Goal: Use online tool/utility: Utilize a website feature to perform a specific function

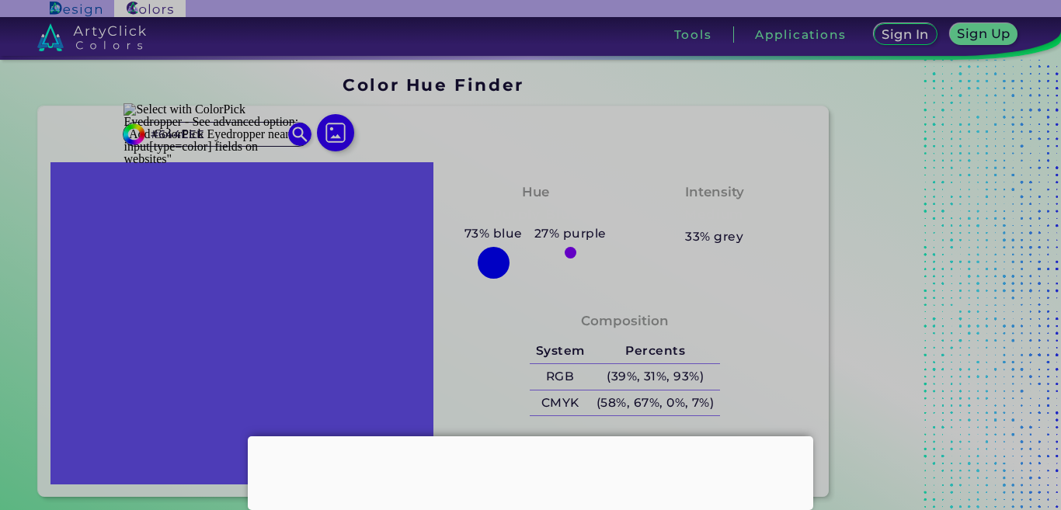
click at [525, 436] on div at bounding box center [530, 436] width 565 height 0
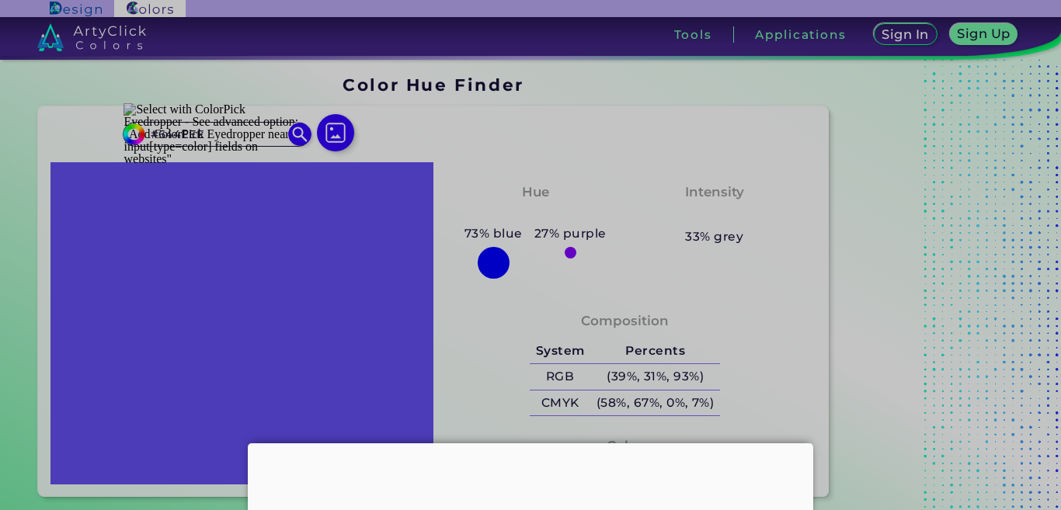
click at [526, 426] on body "Sign In Sign Up My Profile My Details Color Palettes Sign Out Tools Application…" at bounding box center [530, 301] width 1061 height 603
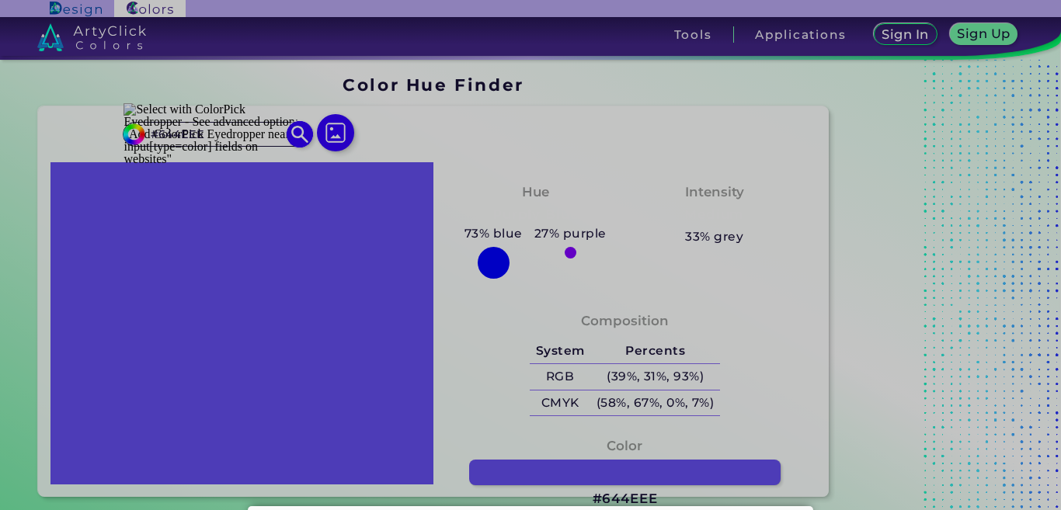
click at [234, 143] on input "#644EEE" at bounding box center [217, 133] width 144 height 21
paste input "4d3cb7"
type input "#4d3cb7"
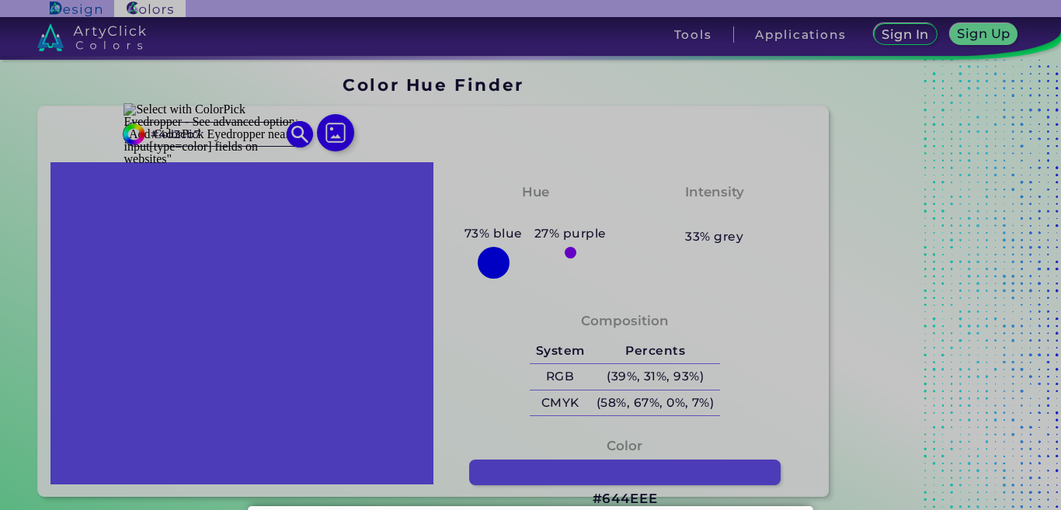
type input "#4d3cb7"
type input "#4D3CB7"
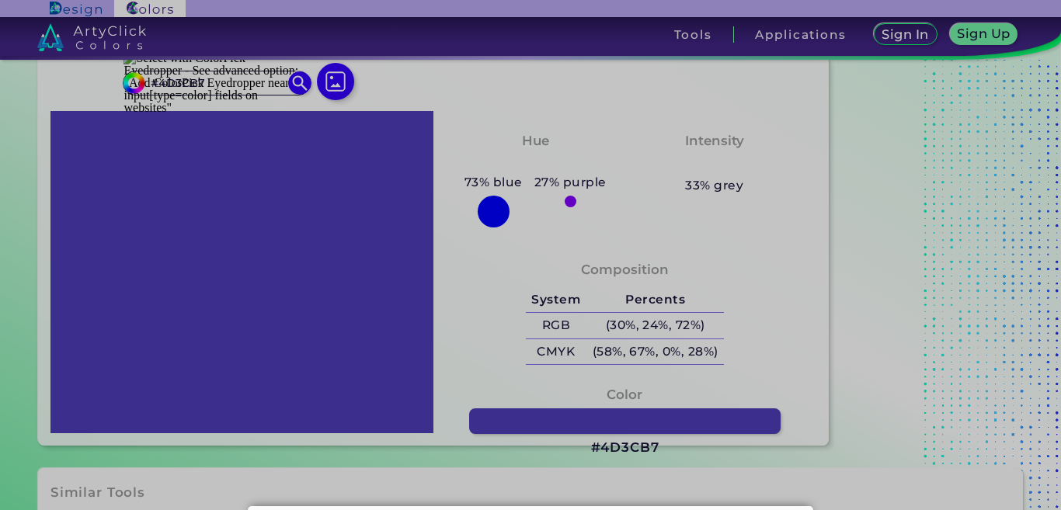
scroll to position [78, 0]
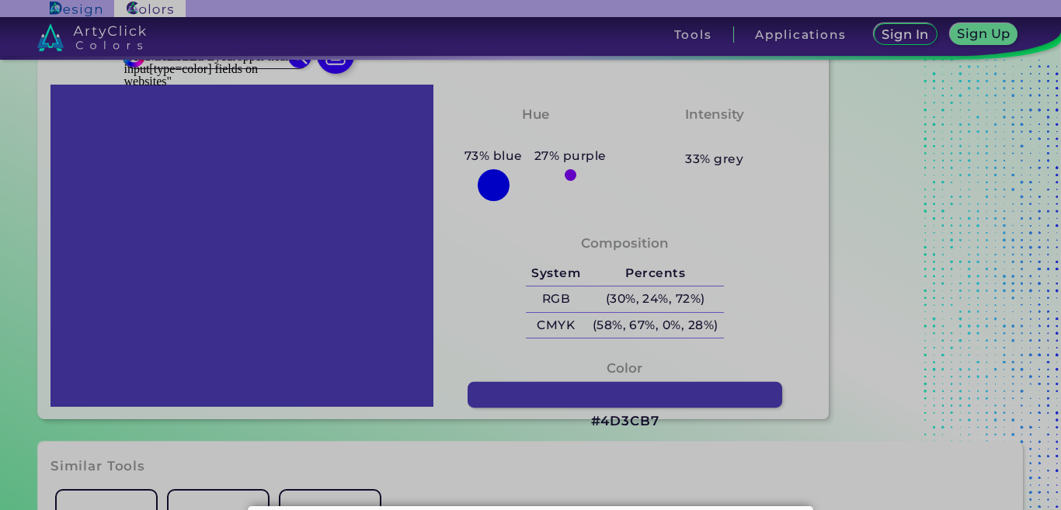
click at [626, 388] on link at bounding box center [625, 395] width 315 height 26
